Goal: Task Accomplishment & Management: Use online tool/utility

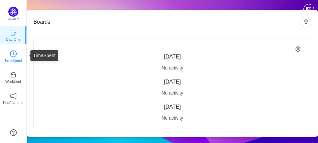
click at [17, 57] on p "TimeSpent" at bounding box center [13, 60] width 18 height 6
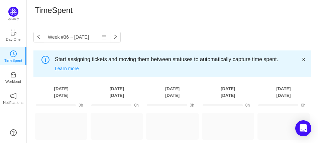
click at [303, 61] on icon "icon: close" at bounding box center [303, 59] width 5 height 5
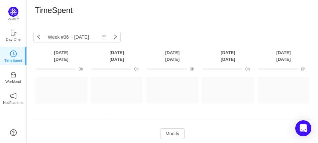
scroll to position [23, 0]
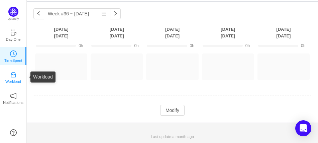
click at [10, 76] on link "Workload" at bounding box center [13, 77] width 7 height 7
